Goal: Find specific page/section: Find specific page/section

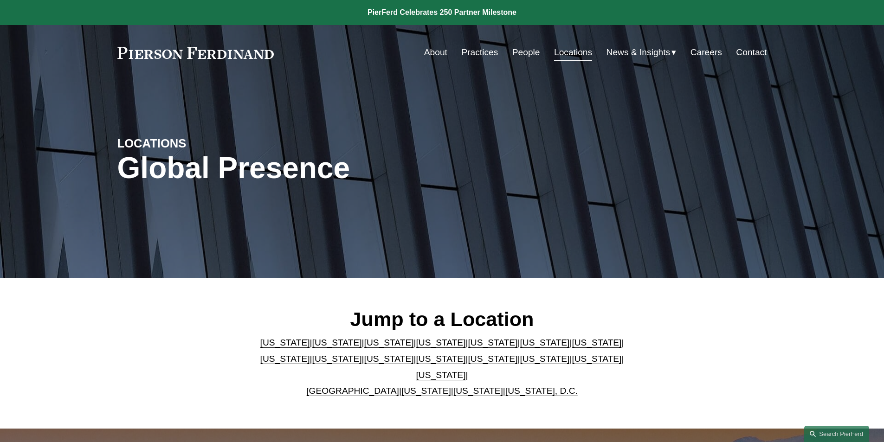
click at [429, 49] on link "About" at bounding box center [435, 53] width 23 height 18
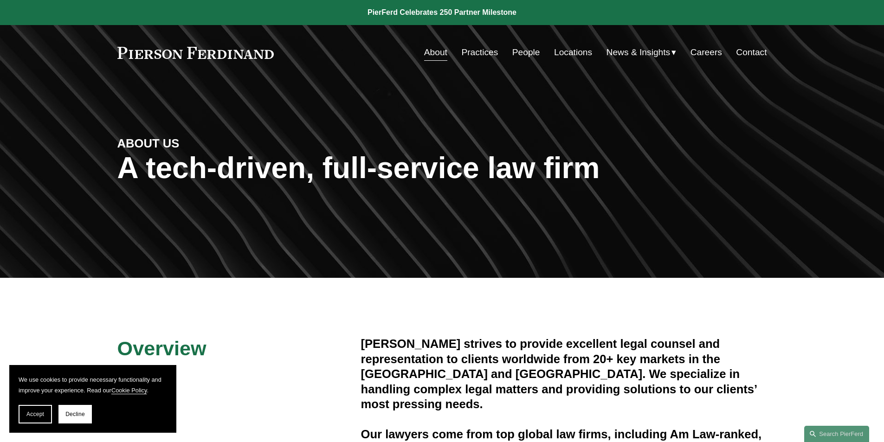
click at [517, 48] on link "People" at bounding box center [526, 53] width 28 height 18
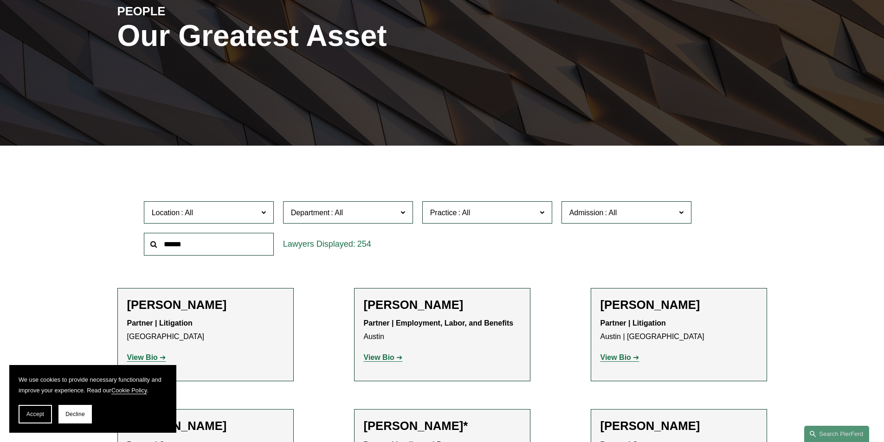
scroll to position [139, 0]
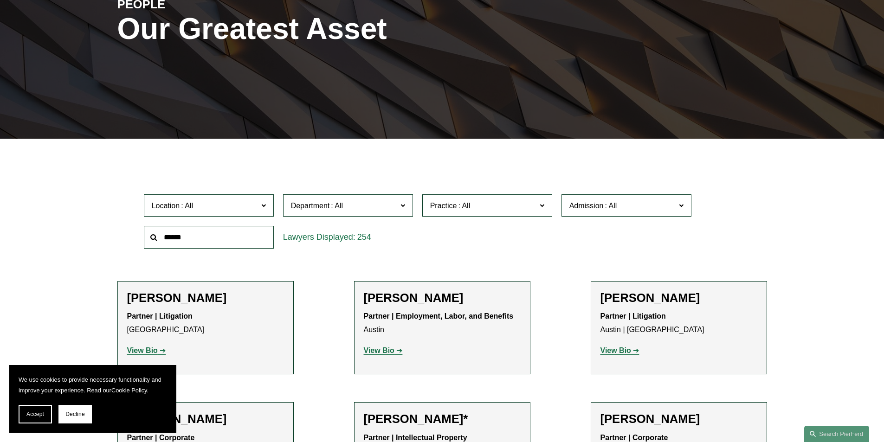
click at [253, 206] on span "Location" at bounding box center [205, 205] width 106 height 13
click at [0, 0] on link "[GEOGRAPHIC_DATA]" at bounding box center [0, 0] width 0 height 0
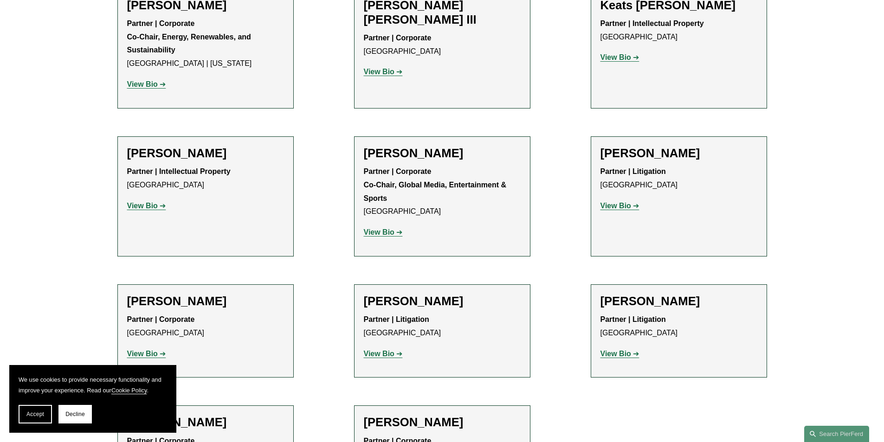
scroll to position [1253, 0]
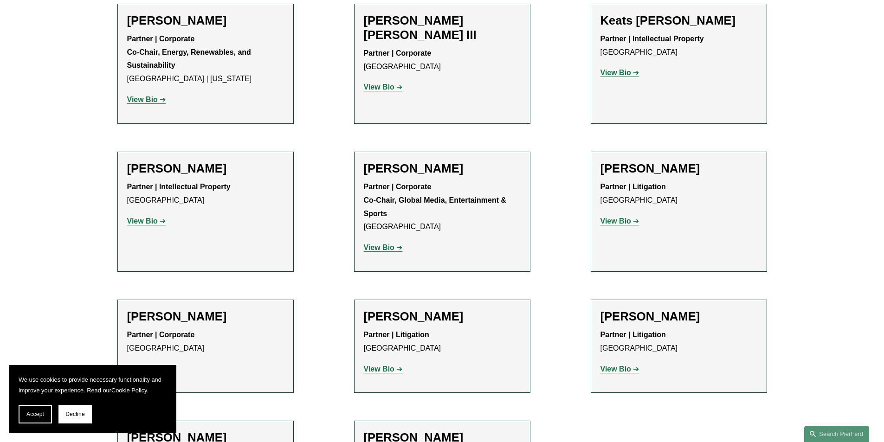
click at [616, 217] on strong "View Bio" at bounding box center [615, 221] width 31 height 8
click at [388, 244] on strong "View Bio" at bounding box center [379, 248] width 31 height 8
click at [625, 365] on strong "View Bio" at bounding box center [615, 369] width 31 height 8
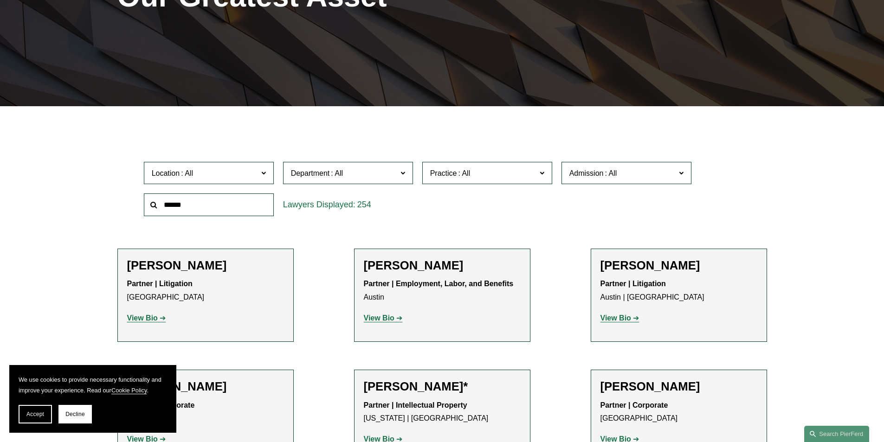
scroll to position [145, 0]
